Goal: Task Accomplishment & Management: Complete application form

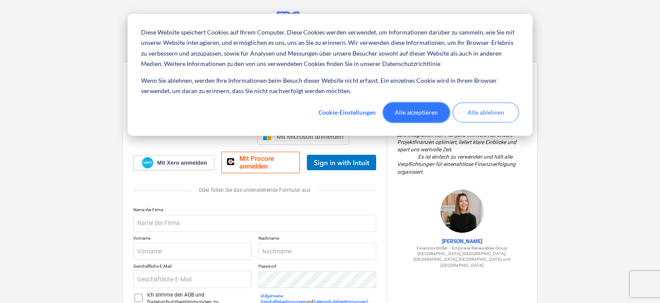
click at [426, 113] on font "Alle akzeptieren" at bounding box center [415, 112] width 43 height 11
